Goal: Transaction & Acquisition: Purchase product/service

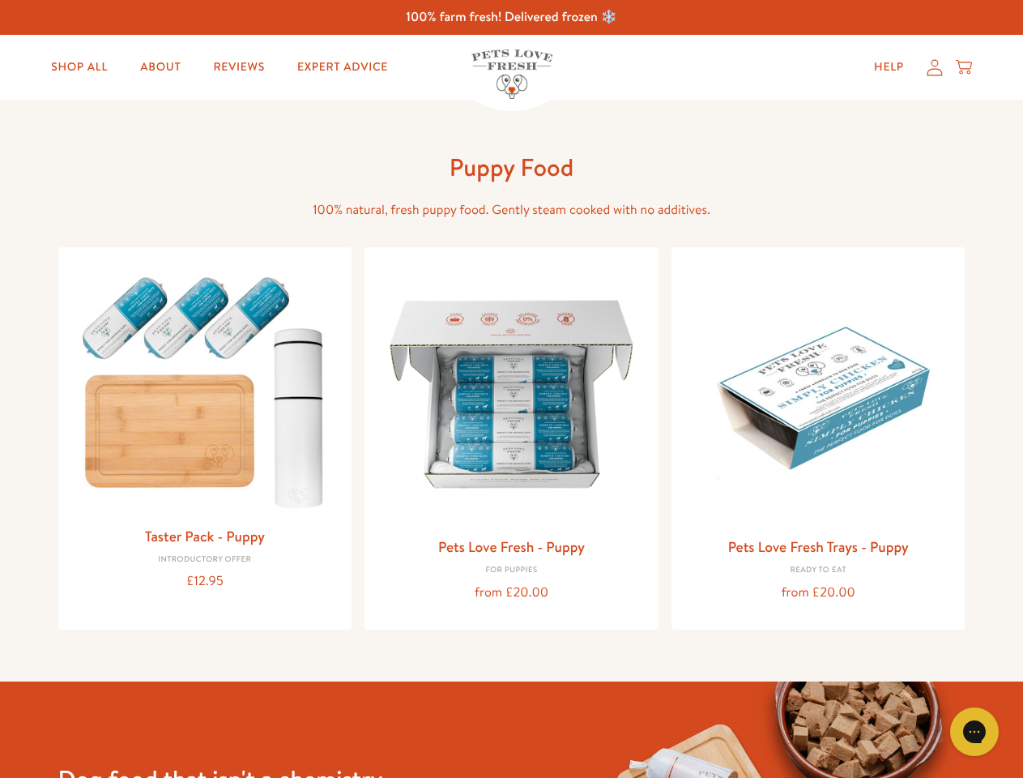
click at [974, 731] on icon "Gorgias live chat" at bounding box center [973, 730] width 15 height 15
